Goal: Task Accomplishment & Management: Manage account settings

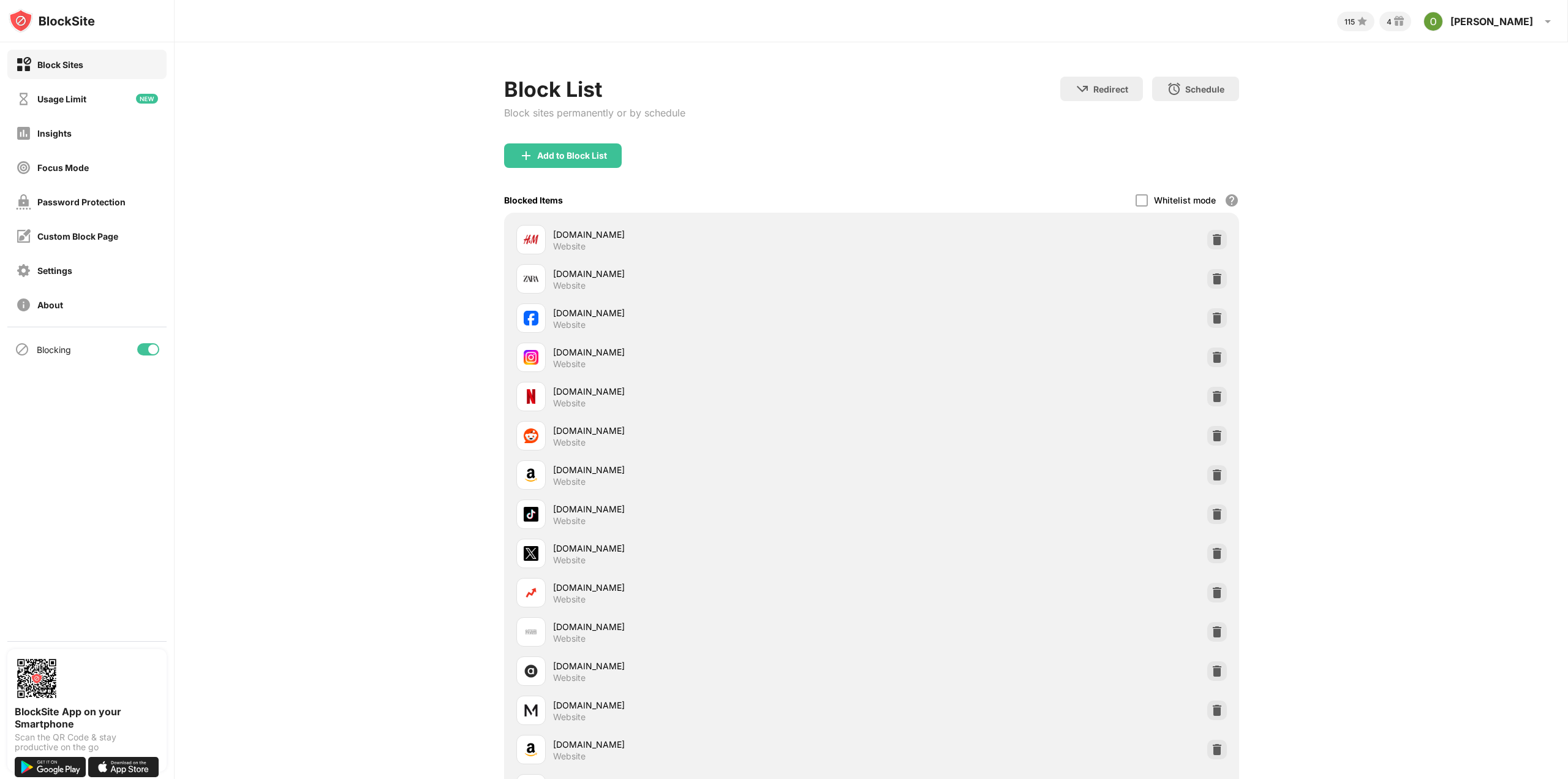
click at [152, 343] on div at bounding box center [148, 348] width 22 height 12
click at [161, 348] on div "Blocking" at bounding box center [87, 349] width 159 height 30
click at [156, 348] on div at bounding box center [148, 348] width 22 height 12
